Goal: Transaction & Acquisition: Purchase product/service

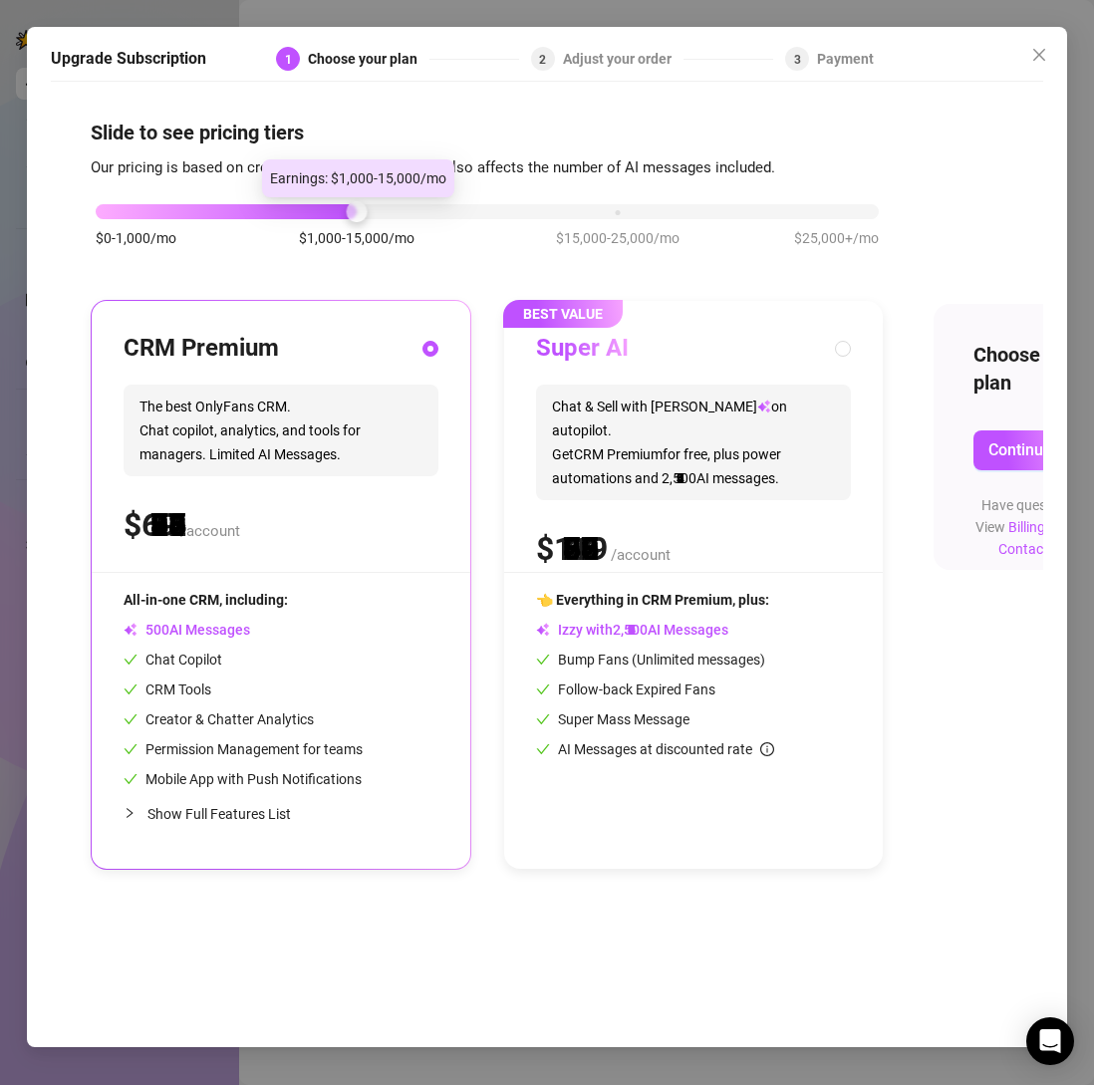
drag, startPoint x: 355, startPoint y: 214, endPoint x: 345, endPoint y: 221, distance: 12.2
click at [345, 221] on div "$0-1,000/mo $1,000-15,000/mo $15,000-25,000/mo $25,000+/mo" at bounding box center [487, 235] width 793 height 113
